Goal: Task Accomplishment & Management: Use online tool/utility

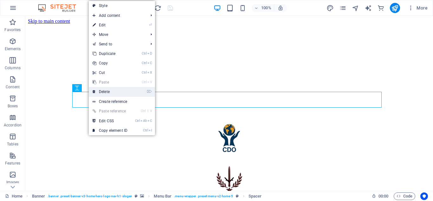
click at [110, 91] on link "⌦ Delete" at bounding box center [110, 92] width 42 height 10
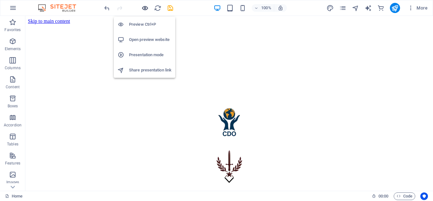
click at [145, 8] on icon "button" at bounding box center [144, 7] width 7 height 7
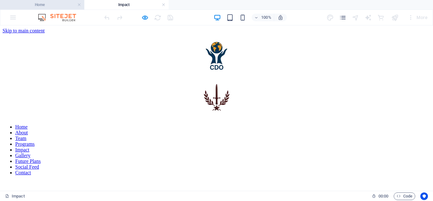
click at [55, 3] on h4 "Home" at bounding box center [42, 4] width 84 height 7
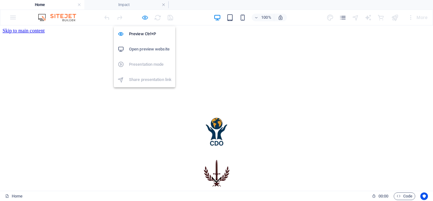
click at [144, 17] on icon "button" at bounding box center [144, 17] width 7 height 7
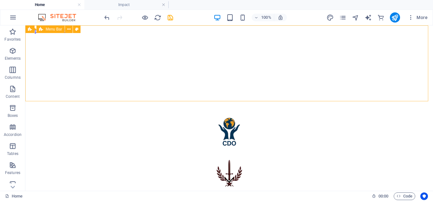
click at [56, 31] on div "Menu Bar" at bounding box center [50, 29] width 28 height 8
select select "banner"
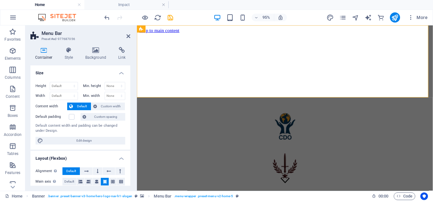
click at [120, 69] on h4 "Size" at bounding box center [80, 70] width 100 height 11
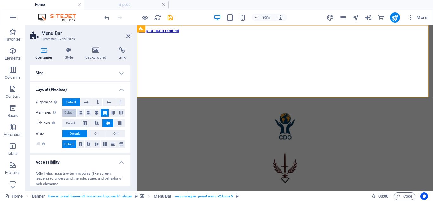
click at [70, 112] on span "Default" at bounding box center [69, 113] width 10 height 8
click at [71, 120] on span "Default" at bounding box center [71, 123] width 10 height 8
click at [72, 122] on span "Default" at bounding box center [71, 123] width 10 height 8
click at [123, 90] on h4 "Layout (Flexbox)" at bounding box center [80, 87] width 100 height 11
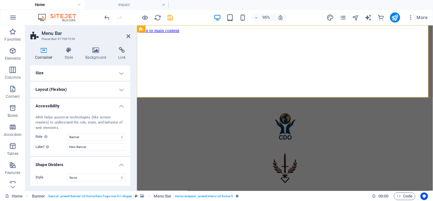
click at [121, 103] on h4 "Accessibility" at bounding box center [80, 103] width 100 height 11
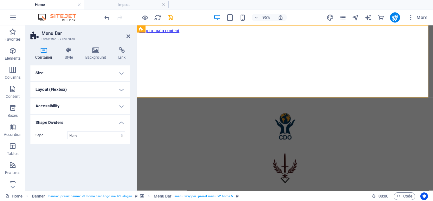
click at [122, 73] on h4 "Size" at bounding box center [80, 72] width 100 height 15
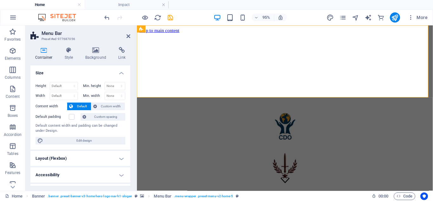
click at [121, 71] on h4 "Size" at bounding box center [80, 70] width 100 height 11
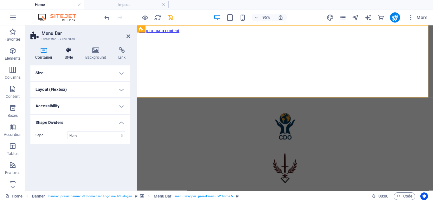
click at [71, 53] on icon at bounding box center [69, 50] width 18 height 6
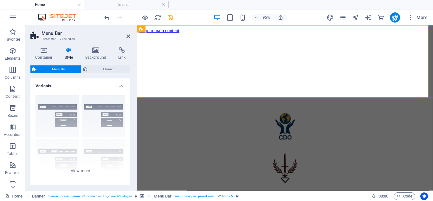
click at [121, 85] on h4 "Variants" at bounding box center [80, 83] width 100 height 11
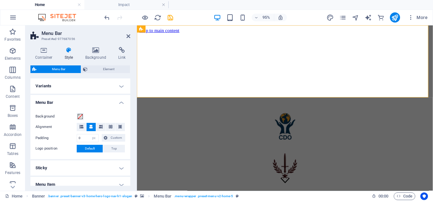
click at [120, 100] on h4 "Menu Bar" at bounding box center [80, 100] width 100 height 11
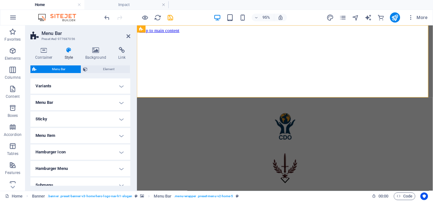
click at [120, 117] on h4 "Sticky" at bounding box center [80, 118] width 100 height 15
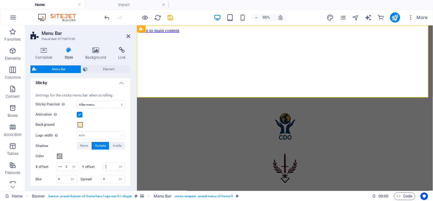
scroll to position [38, 0]
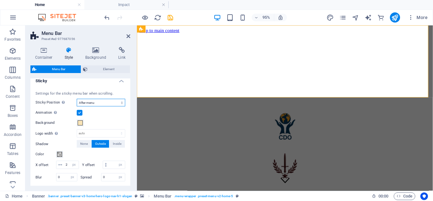
click at [121, 102] on select "Off Instant After menu After banner When scrolling up" at bounding box center [101, 103] width 48 height 8
select select "sticky_none"
click at [77, 99] on select "Off Instant After menu After banner When scrolling up" at bounding box center [101, 103] width 48 height 8
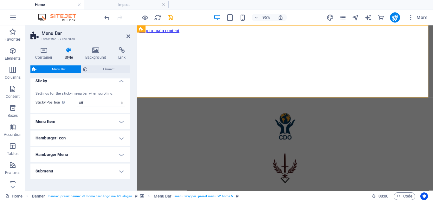
click at [120, 80] on h4 "Sticky" at bounding box center [80, 78] width 100 height 11
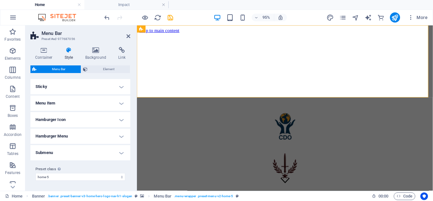
scroll to position [32, 0]
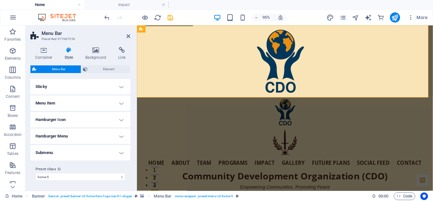
click at [121, 101] on h4 "Menu Item" at bounding box center [80, 102] width 100 height 15
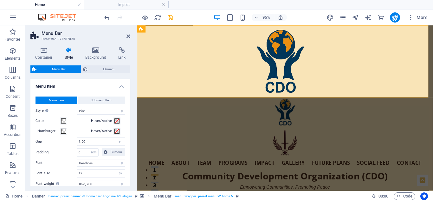
scroll to position [48, 0]
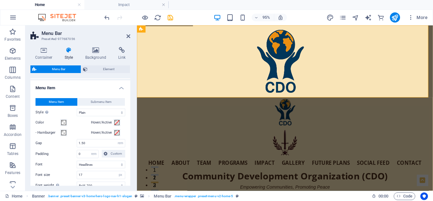
click at [119, 87] on h4 "Menu Item" at bounding box center [80, 85] width 100 height 11
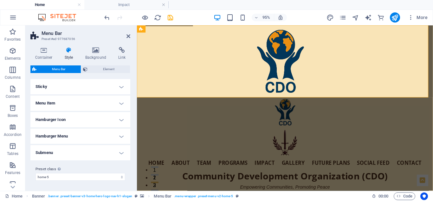
click at [119, 87] on h4 "Sticky" at bounding box center [80, 86] width 100 height 15
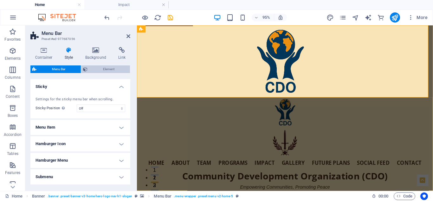
click at [109, 67] on span "Element" at bounding box center [108, 69] width 39 height 8
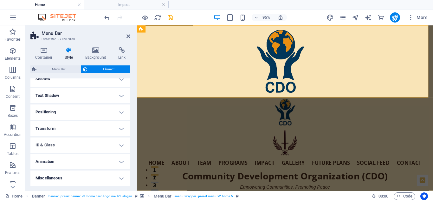
scroll to position [0, 0]
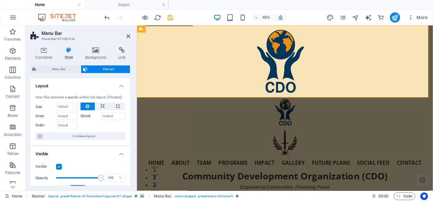
click at [121, 84] on h4 "Layout" at bounding box center [80, 83] width 100 height 11
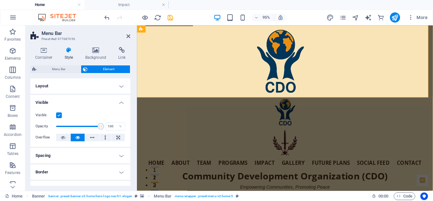
click at [120, 99] on h4 "Visible" at bounding box center [80, 100] width 100 height 11
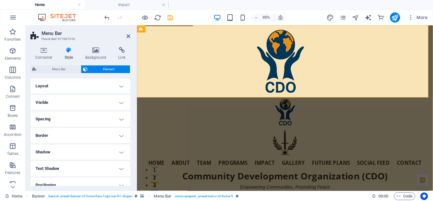
click at [97, 44] on div "Container Style Background Link Size Height Default px rem % vh vw Min. height …" at bounding box center [80, 116] width 110 height 149
click at [97, 49] on icon at bounding box center [95, 50] width 31 height 6
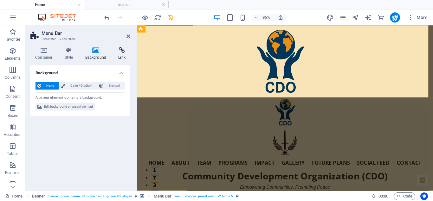
click at [117, 52] on icon at bounding box center [121, 50] width 17 height 6
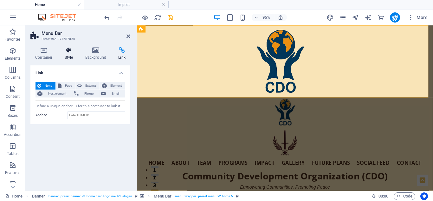
click at [71, 53] on icon at bounding box center [69, 50] width 18 height 6
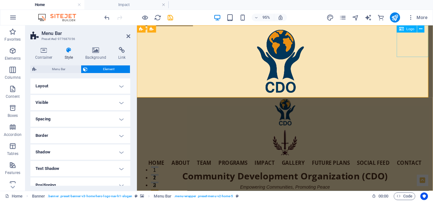
click at [426, 133] on div "Hero Banner" at bounding box center [292, 149] width 309 height 33
select select "px"
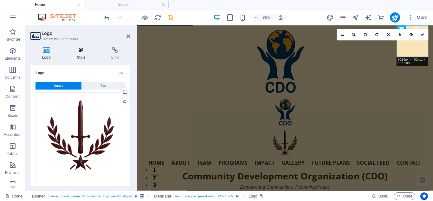
click at [82, 49] on icon at bounding box center [81, 50] width 32 height 6
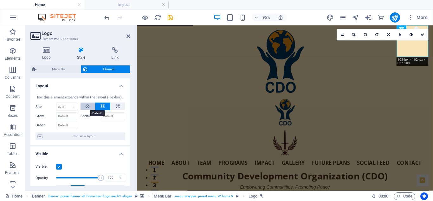
click at [87, 107] on icon at bounding box center [88, 106] width 4 height 8
click at [119, 84] on h4 "Layout" at bounding box center [80, 83] width 100 height 11
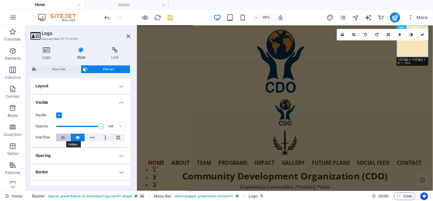
click at [63, 135] on icon at bounding box center [63, 137] width 4 height 8
click at [121, 101] on h4 "Visible" at bounding box center [80, 100] width 100 height 11
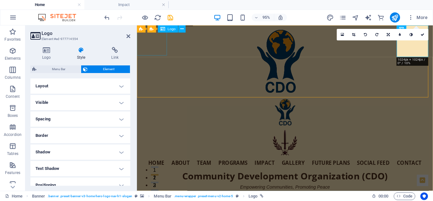
click at [148, 101] on div "Hero Banner" at bounding box center [292, 117] width 309 height 32
select select "px"
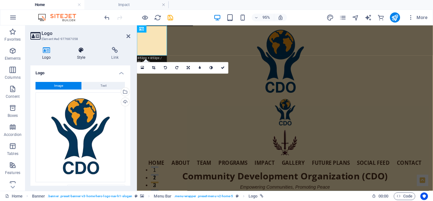
click at [81, 49] on icon at bounding box center [81, 50] width 32 height 6
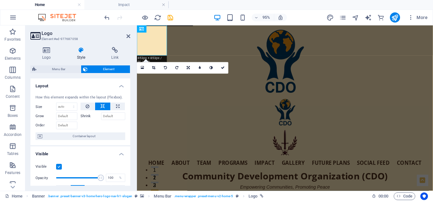
scroll to position [4, 0]
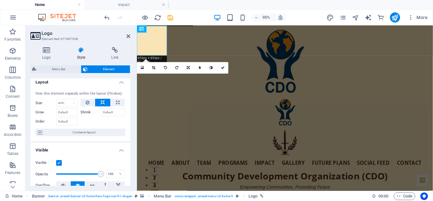
click at [119, 81] on h4 "Layout" at bounding box center [80, 79] width 100 height 11
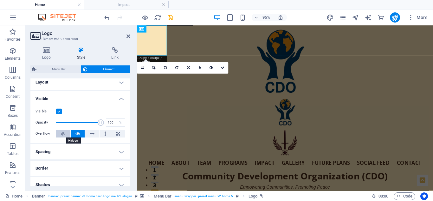
click at [64, 134] on icon at bounding box center [63, 134] width 4 height 8
click at [169, 16] on icon "save" at bounding box center [170, 17] width 7 height 7
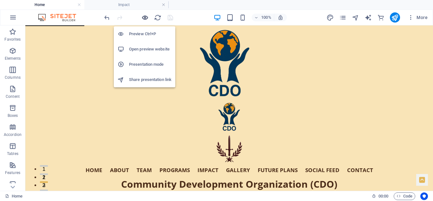
click at [144, 16] on icon "button" at bounding box center [144, 17] width 7 height 7
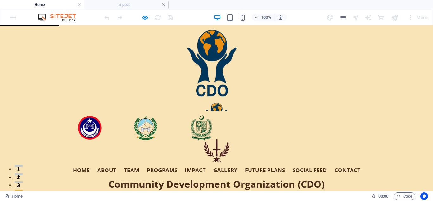
click at [374, 101] on div "Home About Team Programs Impact Gallery Future Plans Social Feed Contact Commun…" at bounding box center [216, 154] width 433 height 107
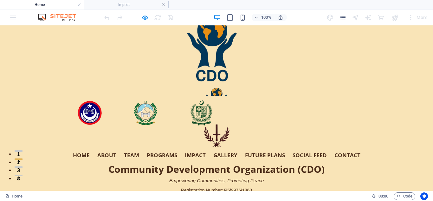
scroll to position [0, 0]
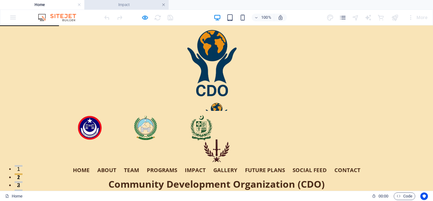
click at [164, 4] on link at bounding box center [164, 5] width 4 height 6
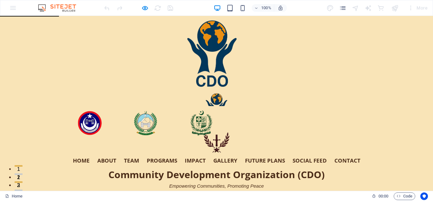
click at [196, 157] on link "Impact" at bounding box center [195, 159] width 21 height 5
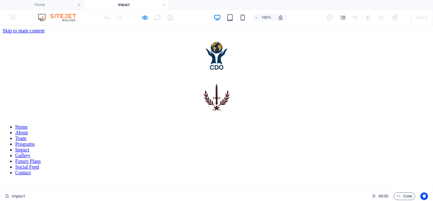
click at [262, 124] on nav "Home About Team Programs Impact Gallery Future Plans Social Feed Contact" at bounding box center [217, 149] width 428 height 51
click at [260, 124] on nav "Home About Team Programs Impact Gallery Future Plans Social Feed Contact" at bounding box center [217, 149] width 428 height 51
click at [60, 7] on h4 "Home" at bounding box center [42, 4] width 84 height 7
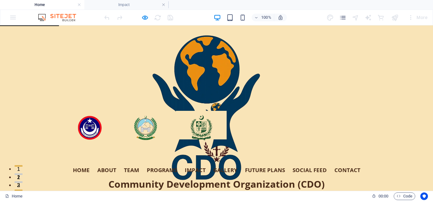
click at [267, 167] on link "Future Plans" at bounding box center [265, 169] width 40 height 5
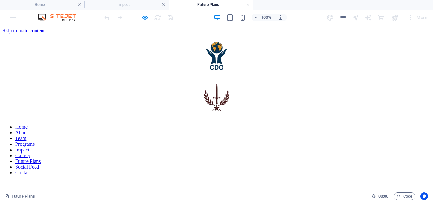
click at [248, 6] on link at bounding box center [248, 5] width 4 height 6
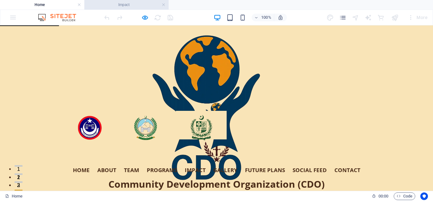
click at [165, 4] on h4 "Impact" at bounding box center [126, 4] width 84 height 7
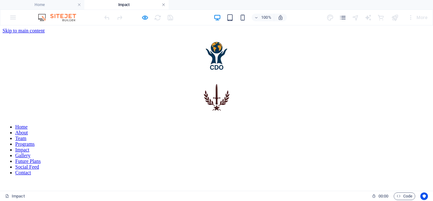
click at [165, 3] on link at bounding box center [164, 5] width 4 height 6
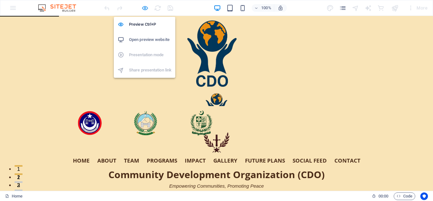
click at [147, 6] on icon "button" at bounding box center [144, 7] width 7 height 7
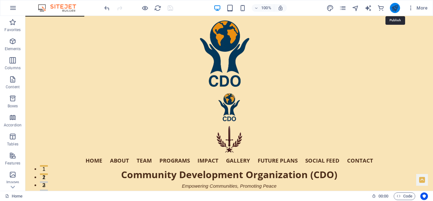
click at [397, 5] on icon "publish" at bounding box center [394, 7] width 7 height 7
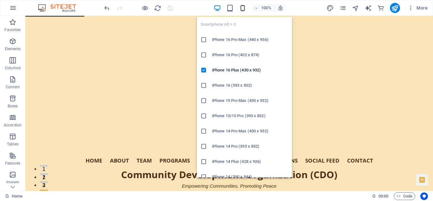
click at [241, 8] on icon "button" at bounding box center [242, 7] width 7 height 7
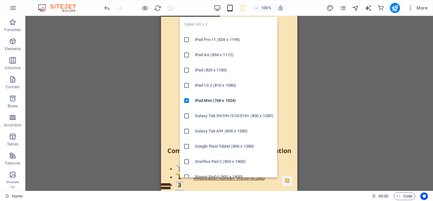
click at [231, 9] on icon "button" at bounding box center [229, 7] width 7 height 7
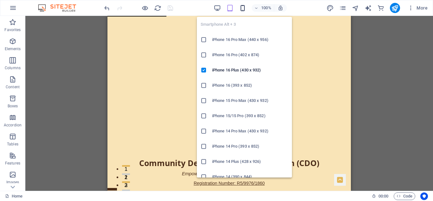
click at [245, 6] on icon "button" at bounding box center [242, 7] width 7 height 7
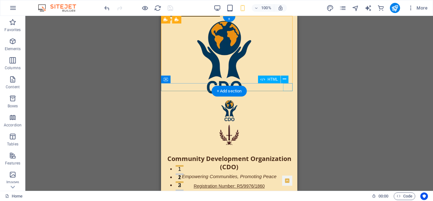
click at [287, 190] on div "aria-label="Open Menu"" at bounding box center [229, 194] width 136 height 8
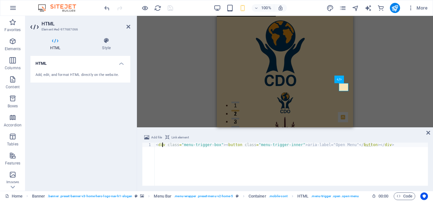
click at [162, 144] on div "< div class = "menu-trigger-box" > < button class = "menu-trigger-inner" > aria…" at bounding box center [291, 168] width 273 height 52
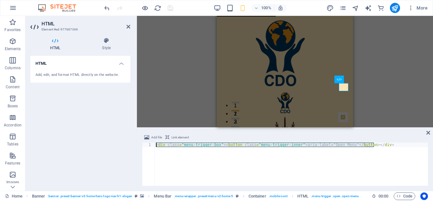
click at [162, 144] on div "< div class = "menu-trigger-box" > < button class = "menu-trigger-inner" > aria…" at bounding box center [291, 168] width 273 height 52
click at [127, 26] on icon at bounding box center [128, 26] width 4 height 5
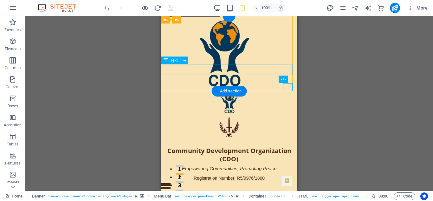
click at [172, 163] on div "Empowering Communities, Promoting Peace" at bounding box center [229, 168] width 136 height 11
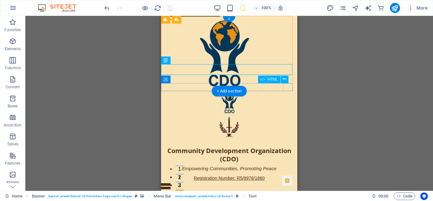
click at [287, 182] on div "aria-label="Open Menu"" at bounding box center [229, 186] width 136 height 8
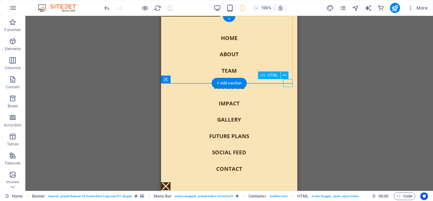
click at [170, 182] on div "aria-label="Open Menu"" at bounding box center [166, 186] width 10 height 8
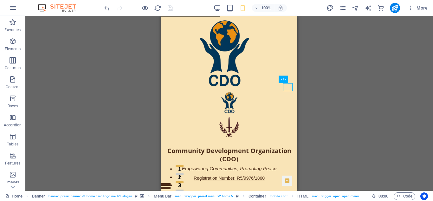
click at [347, 155] on div "H2 Banner Banner Menu Bar Spacer Banner Menu Text Text Spacer Container Contain…" at bounding box center [229, 103] width 408 height 175
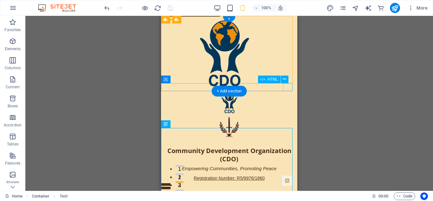
click at [286, 182] on div "aria-label="Open Menu"" at bounding box center [229, 186] width 136 height 8
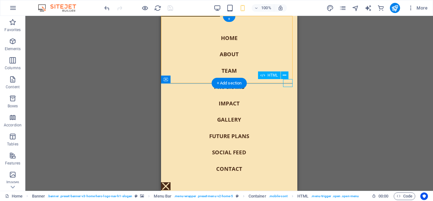
click at [170, 182] on div "aria-label="Open Menu"" at bounding box center [166, 186] width 10 height 8
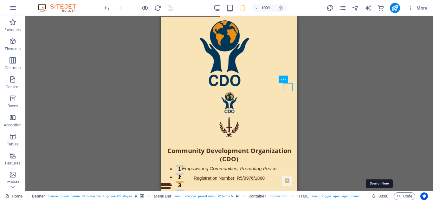
drag, startPoint x: 30, startPoint y: 195, endPoint x: 384, endPoint y: 197, distance: 353.3
click at [384, 197] on div "Home Banner . banner .preset-banner-v3-home-hero-logo-nav-h1-slogan Menu Bar . …" at bounding box center [216, 195] width 433 height 10
click at [363, 196] on div "Home Banner . banner .preset-banner-v3-home-hero-logo-nav-h1-slogan Menu Bar . …" at bounding box center [186, 196] width 362 height 8
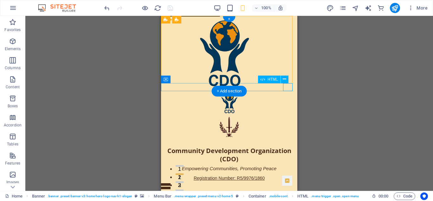
click at [288, 182] on div "aria-label="Open Menu"" at bounding box center [229, 186] width 136 height 8
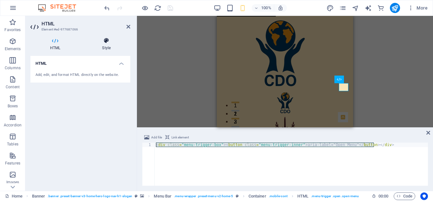
click at [104, 44] on h4 "Style" at bounding box center [106, 43] width 48 height 13
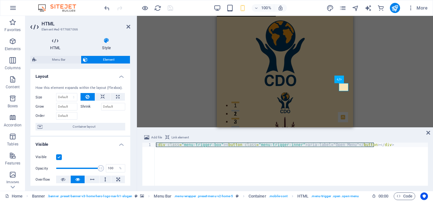
click at [57, 42] on icon at bounding box center [54, 40] width 49 height 6
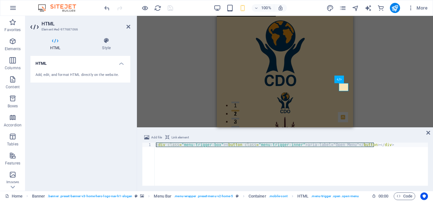
click at [183, 146] on div "< div class = "menu-trigger-box" > < button class = "menu-trigger-inner" > aria…" at bounding box center [291, 163] width 273 height 43
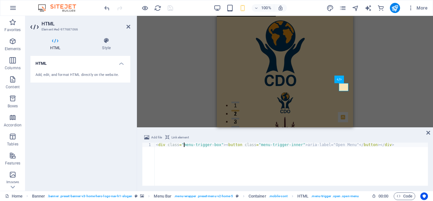
click at [183, 146] on div "< div class = "menu-trigger-box" > < button class = "menu-trigger-inner" > aria…" at bounding box center [291, 168] width 273 height 52
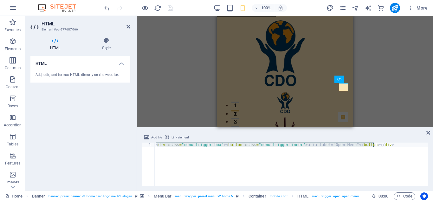
click at [183, 146] on div "< div class = "menu-trigger-box" > < button class = "menu-trigger-inner" > aria…" at bounding box center [291, 168] width 273 height 52
paste textarea
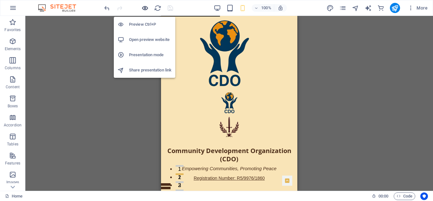
click at [146, 7] on icon "button" at bounding box center [144, 7] width 7 height 7
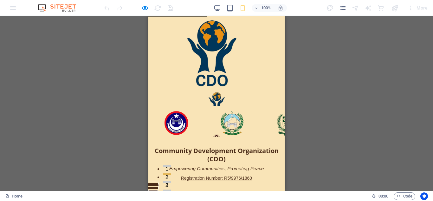
click at [158, 182] on button "Open Menu" at bounding box center [153, 182] width 10 height 1
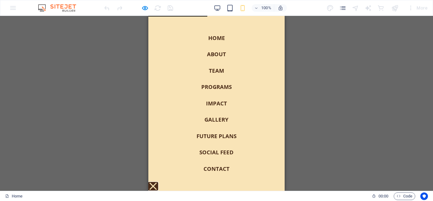
click at [157, 182] on button "Open Menu" at bounding box center [152, 185] width 7 height 7
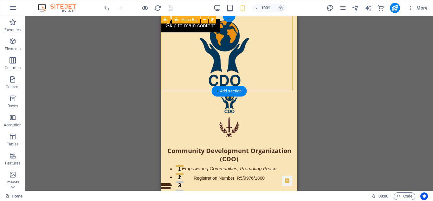
click at [243, 91] on div "Home About Team Programs Impact Gallery Future Plans Social Feed Contact Commun…" at bounding box center [229, 140] width 136 height 99
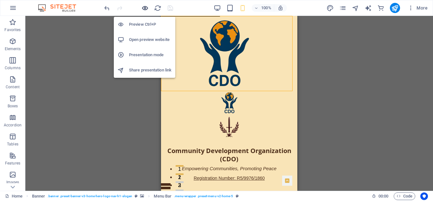
click at [144, 7] on icon "button" at bounding box center [144, 7] width 7 height 7
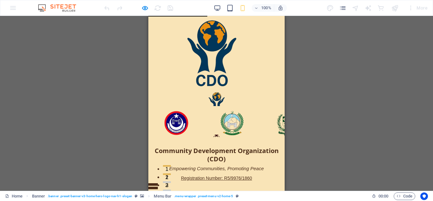
click at [181, 91] on div "Home About Team Programs Impact Gallery Future Plans Social Feed Contact Commun…" at bounding box center [216, 140] width 136 height 99
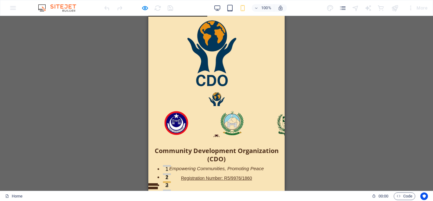
click at [271, 163] on p "Empowering Communities, Promoting Peace" at bounding box center [216, 168] width 136 height 11
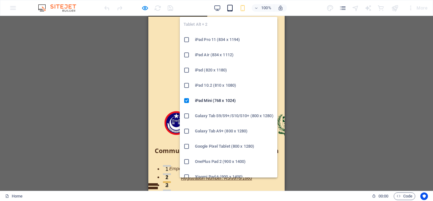
click at [228, 8] on icon "button" at bounding box center [229, 7] width 7 height 7
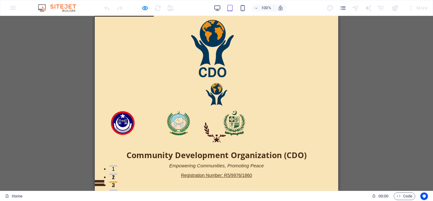
click at [145, 171] on p "Registration Number: R5/9976/1860" at bounding box center [216, 175] width 243 height 8
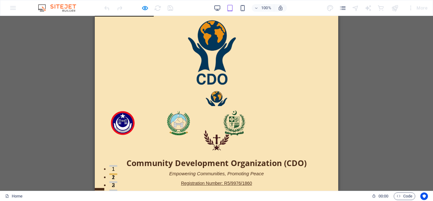
click at [140, 89] on div "Home About Team Programs Impact Gallery Future Plans Social Feed Contact Commun…" at bounding box center [216, 141] width 243 height 105
click at [148, 89] on div "Home About Team Programs Impact Gallery Future Plans Social Feed Contact Commun…" at bounding box center [216, 141] width 243 height 105
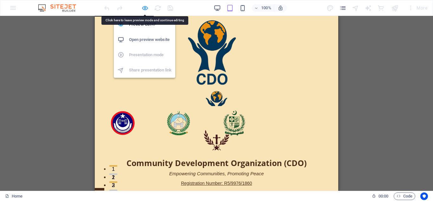
click at [145, 9] on icon "button" at bounding box center [144, 7] width 7 height 7
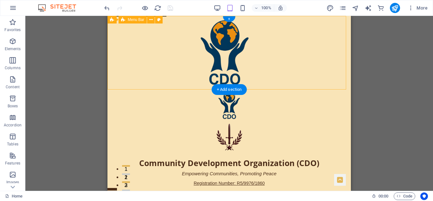
click at [157, 89] on div "Home About Team Programs Impact Gallery Future Plans Social Feed Contact Commun…" at bounding box center [228, 141] width 243 height 105
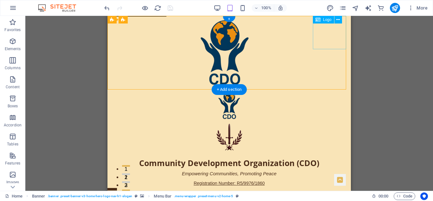
click at [332, 121] on div "Hero Banner" at bounding box center [228, 137] width 243 height 33
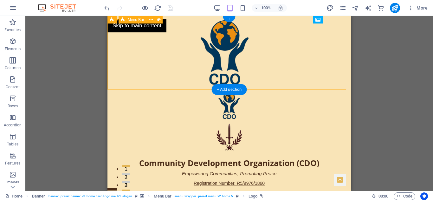
click at [142, 89] on div "Home About Team Programs Impact Gallery Future Plans Social Feed Contact Commun…" at bounding box center [228, 141] width 243 height 105
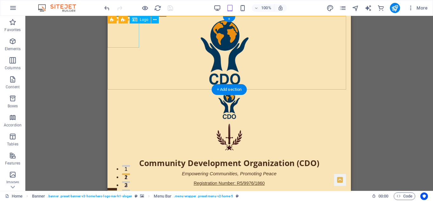
click at [122, 89] on div "Hero Banner" at bounding box center [228, 105] width 243 height 32
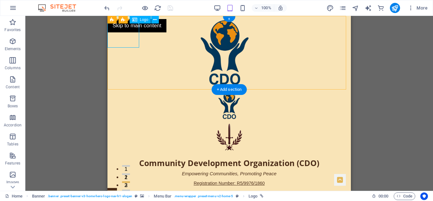
click at [130, 89] on div "Hero Banner" at bounding box center [228, 105] width 243 height 32
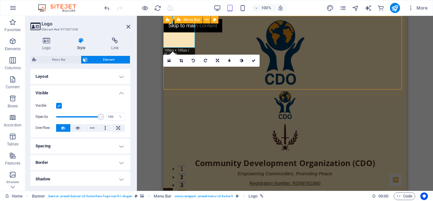
click at [212, 89] on div "Home About Team Programs Impact Gallery Future Plans Social Feed Contact Commun…" at bounding box center [284, 141] width 243 height 105
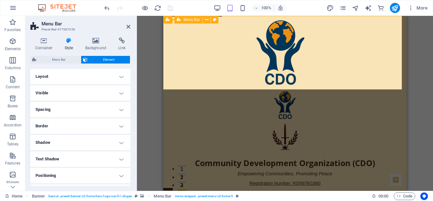
click at [220, 16] on div "Banner Menu Bar" at bounding box center [192, 20] width 59 height 8
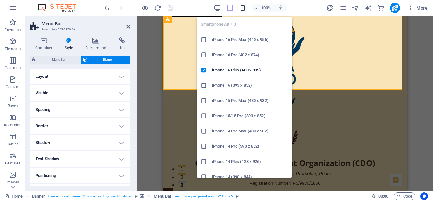
click at [243, 6] on icon "button" at bounding box center [242, 7] width 7 height 7
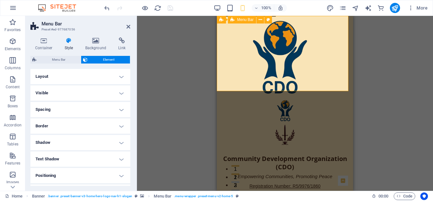
click at [279, 99] on div "Home About Team Programs Impact Gallery Future Plans Social Feed Contact Commun…" at bounding box center [285, 148] width 136 height 99
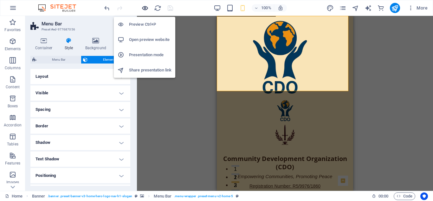
click at [145, 7] on icon "button" at bounding box center [144, 7] width 7 height 7
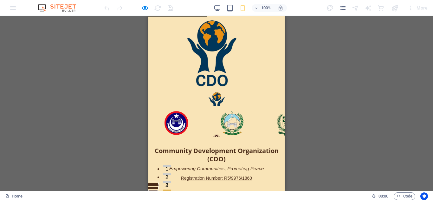
click at [158, 182] on button "Open Menu" at bounding box center [153, 182] width 10 height 1
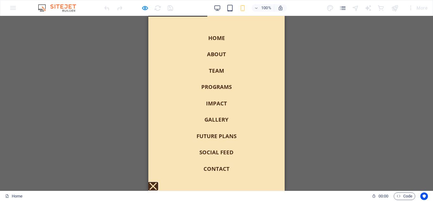
click at [157, 182] on button "Open Menu" at bounding box center [152, 185] width 7 height 7
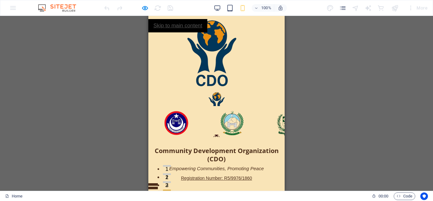
click at [184, 27] on link "Skip to main content" at bounding box center [177, 25] width 59 height 13
click at [184, 24] on link "Skip to main content" at bounding box center [177, 25] width 59 height 13
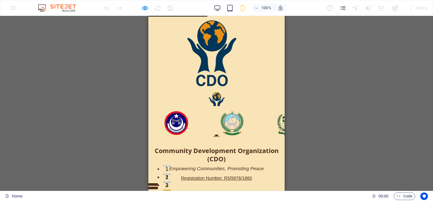
click at [212, 140] on div "Hero Banner" at bounding box center [216, 143] width 136 height 6
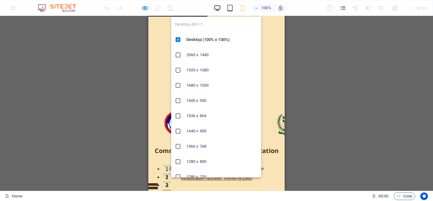
click at [217, 5] on icon "button" at bounding box center [217, 7] width 7 height 7
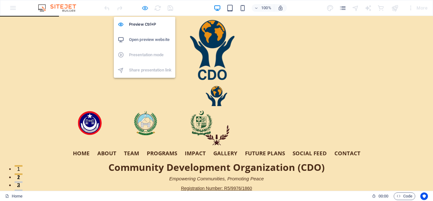
click at [144, 10] on icon "button" at bounding box center [144, 7] width 7 height 7
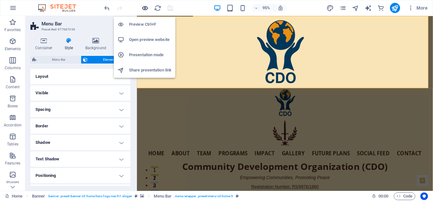
click at [144, 10] on icon "button" at bounding box center [144, 7] width 7 height 7
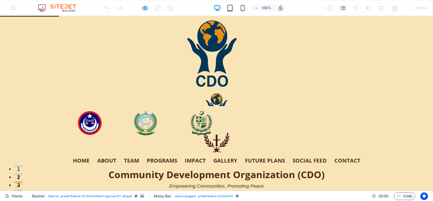
click at [82, 157] on link "Home" at bounding box center [81, 159] width 17 height 5
click at [48, 92] on div "Home About Team Programs Impact Gallery Future Plans Social Feed Contact Commun…" at bounding box center [216, 145] width 433 height 107
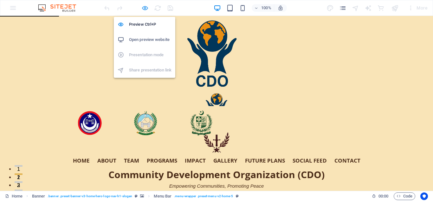
click at [143, 6] on icon "button" at bounding box center [144, 7] width 7 height 7
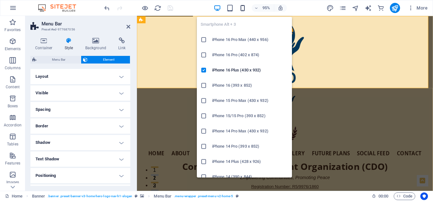
click at [242, 9] on icon "button" at bounding box center [242, 7] width 7 height 7
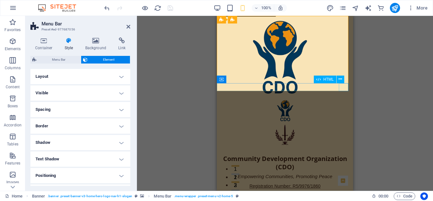
click at [344, 190] on div "Hero Banner" at bounding box center [285, 194] width 136 height 8
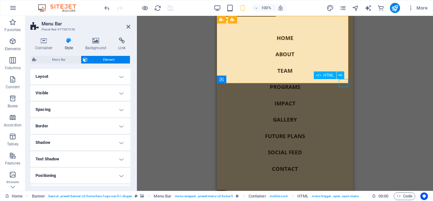
click at [329, 74] on span "HTML" at bounding box center [328, 75] width 10 height 4
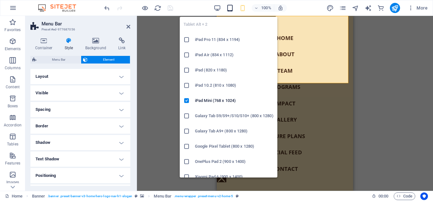
click at [232, 7] on icon "button" at bounding box center [229, 7] width 7 height 7
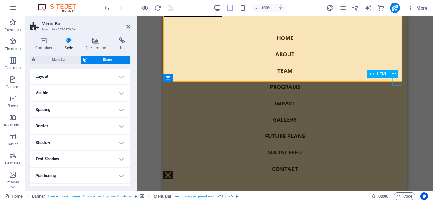
click at [173, 171] on div "Hero Banner" at bounding box center [168, 175] width 10 height 8
click at [396, 163] on div "Registration Number: R5/9976/1860" at bounding box center [284, 167] width 243 height 8
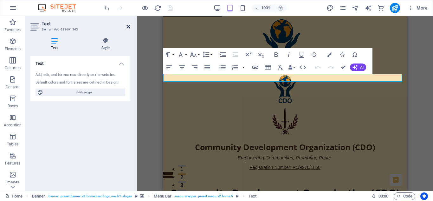
click at [128, 25] on icon at bounding box center [128, 26] width 4 height 5
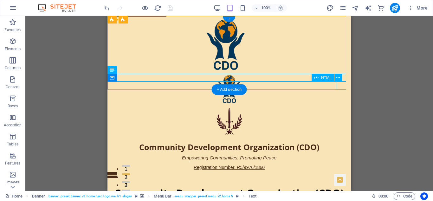
click at [339, 171] on div "Hero Banner" at bounding box center [228, 175] width 243 height 8
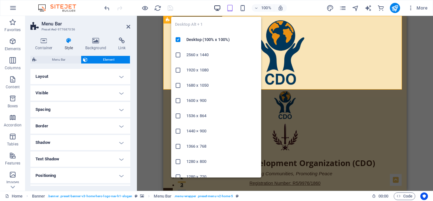
click at [217, 6] on icon "button" at bounding box center [217, 7] width 7 height 7
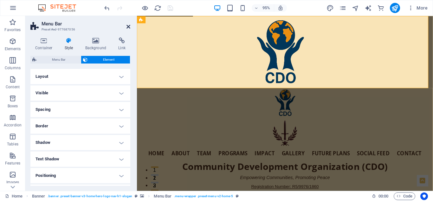
click at [128, 26] on icon at bounding box center [128, 26] width 4 height 5
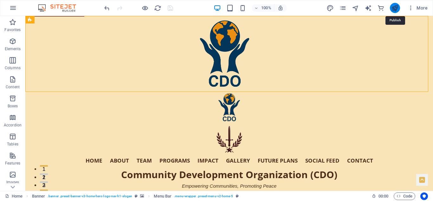
click at [394, 6] on icon "publish" at bounding box center [394, 7] width 7 height 7
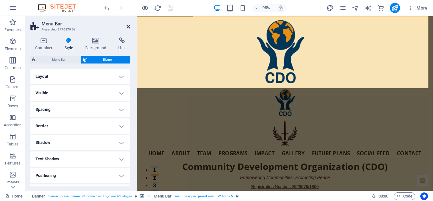
click at [128, 26] on icon at bounding box center [128, 26] width 4 height 5
